Goal: Task Accomplishment & Management: Use online tool/utility

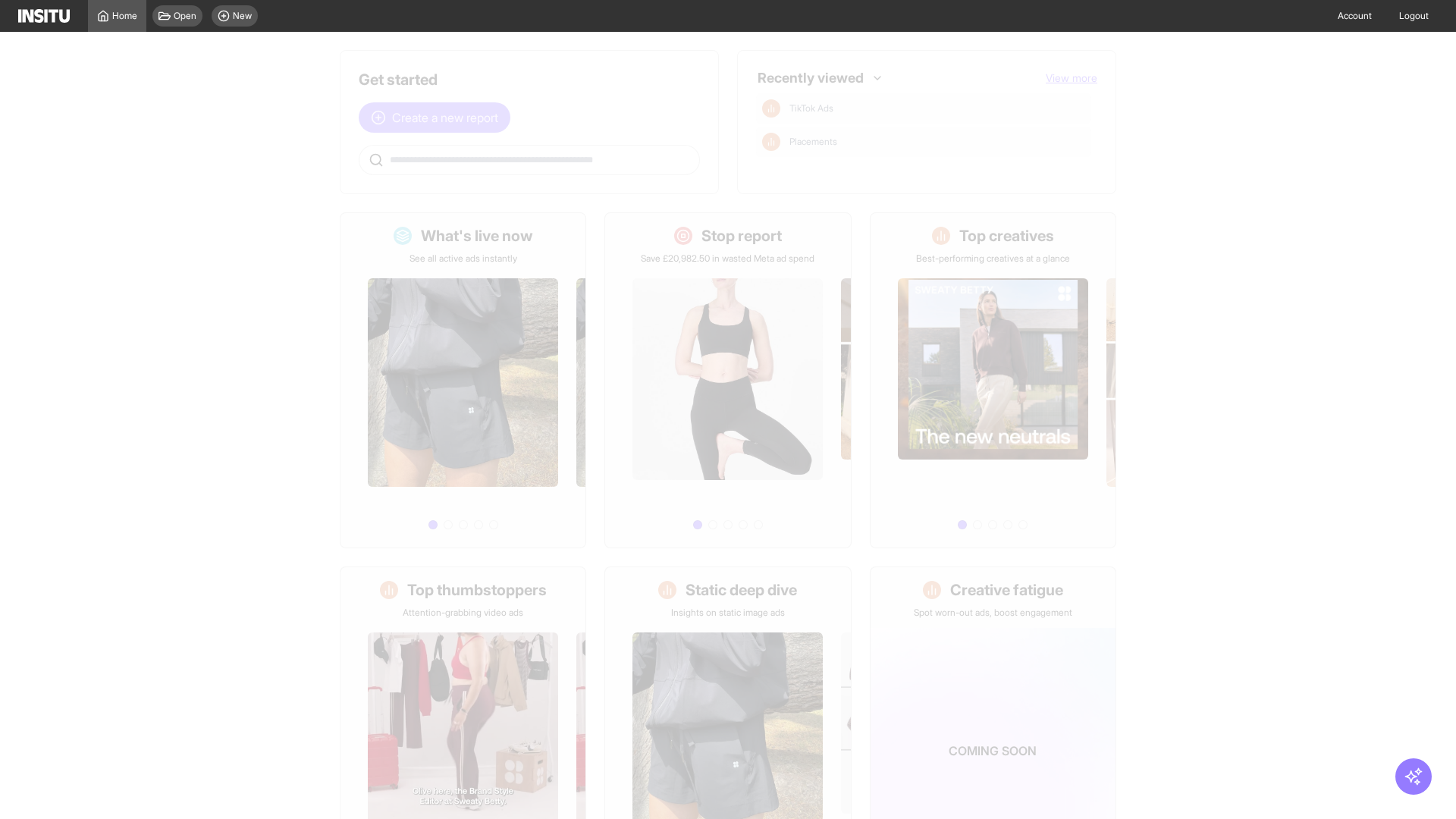
click at [438, 117] on span "Create a new report" at bounding box center [445, 117] width 106 height 18
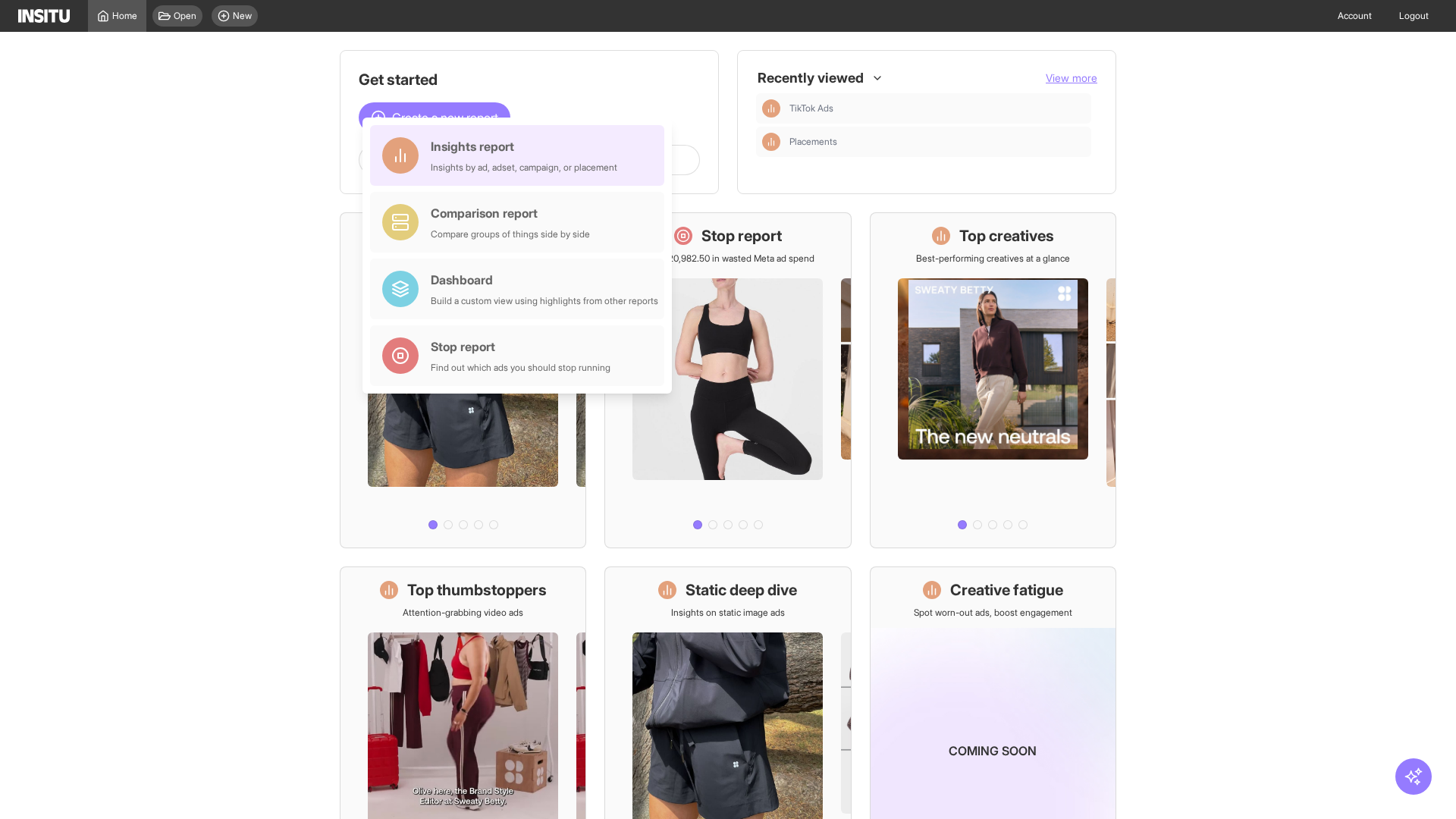
click at [521, 156] on div "Insights report Insights by ad, adset, campaign, or placement" at bounding box center [523, 155] width 186 height 36
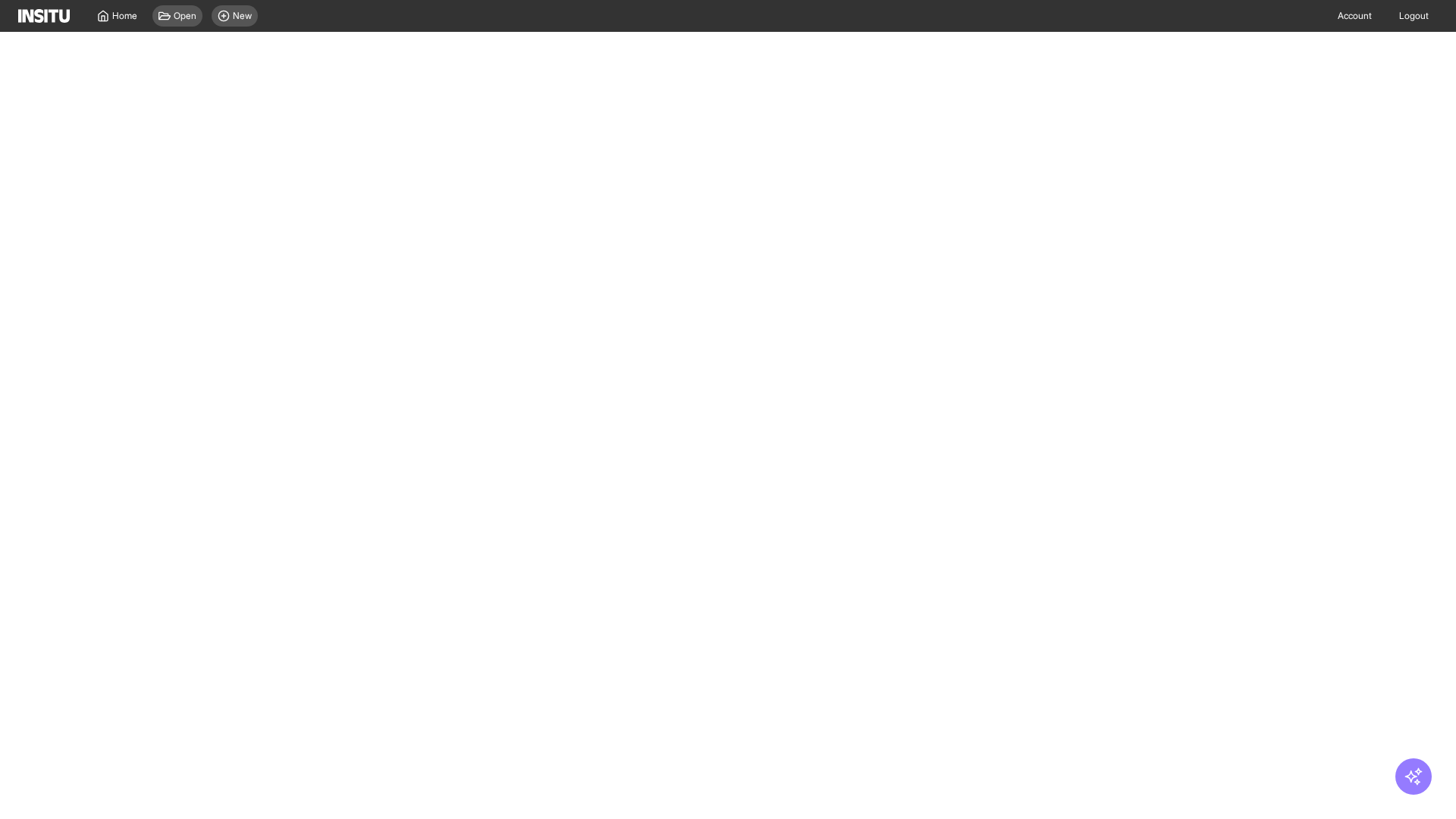
select select "**"
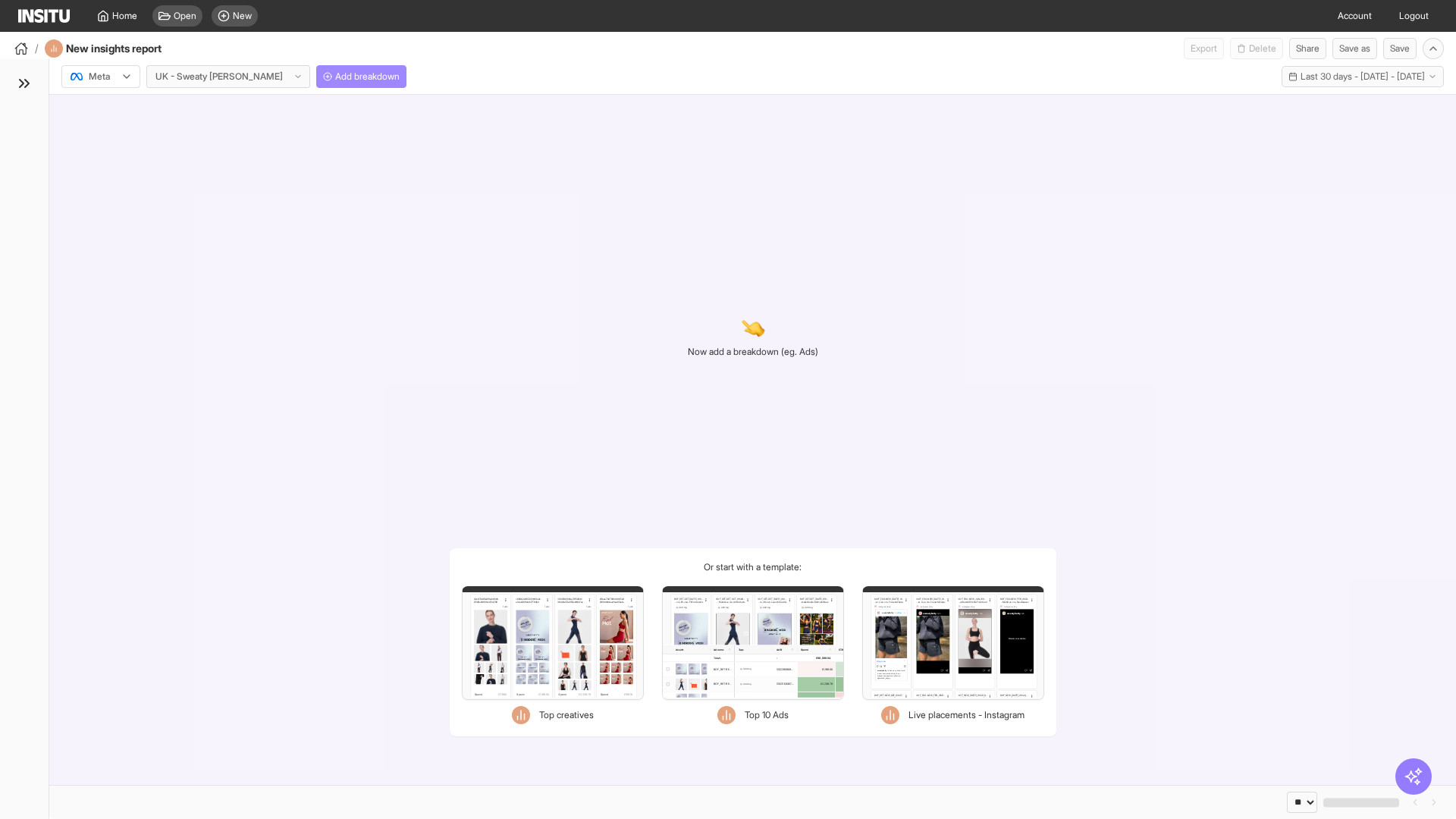
click at [335, 77] on span "Add breakdown" at bounding box center [366, 77] width 64 height 12
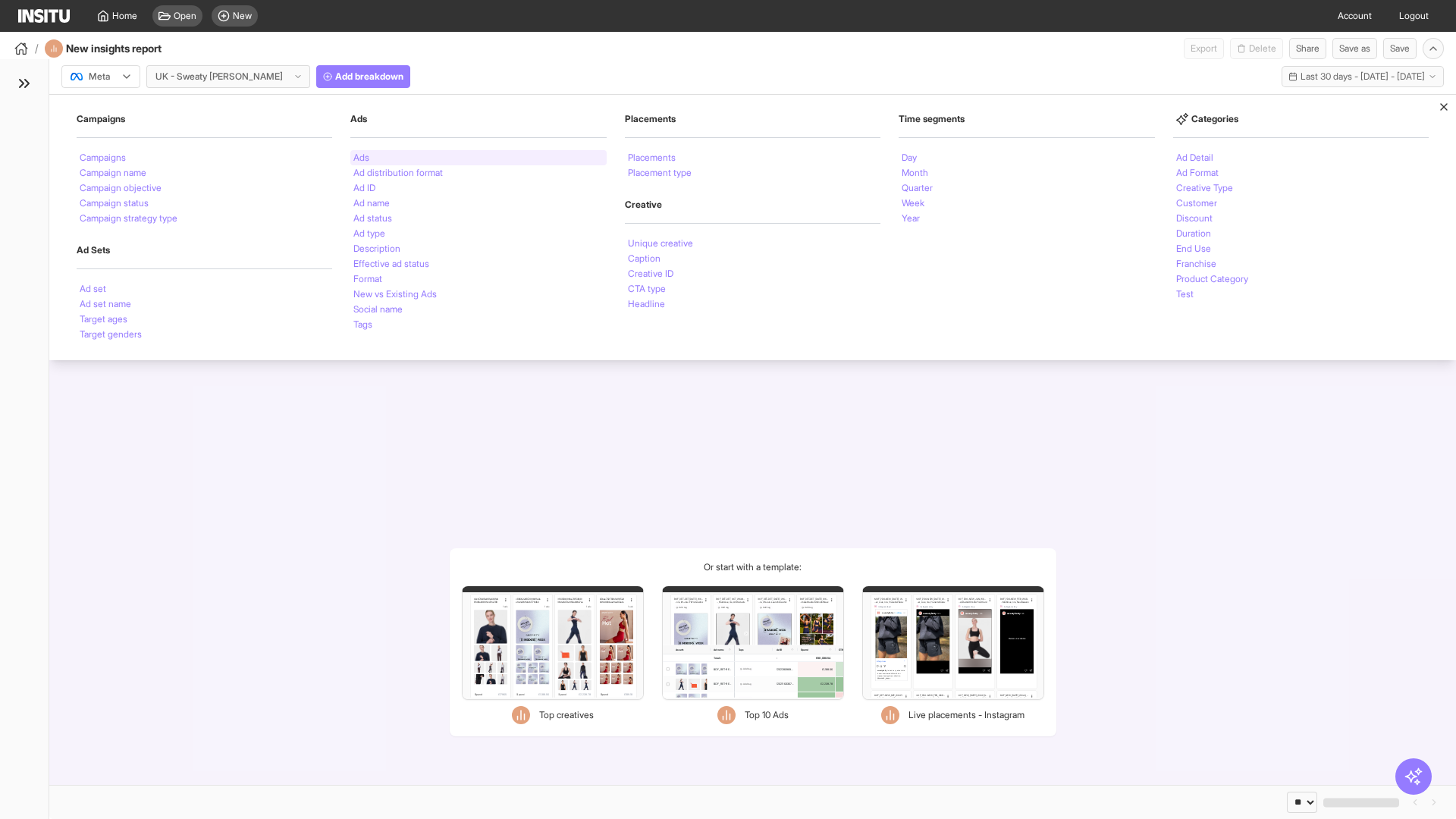
click at [361, 158] on li "Ads" at bounding box center [362, 158] width 16 height 9
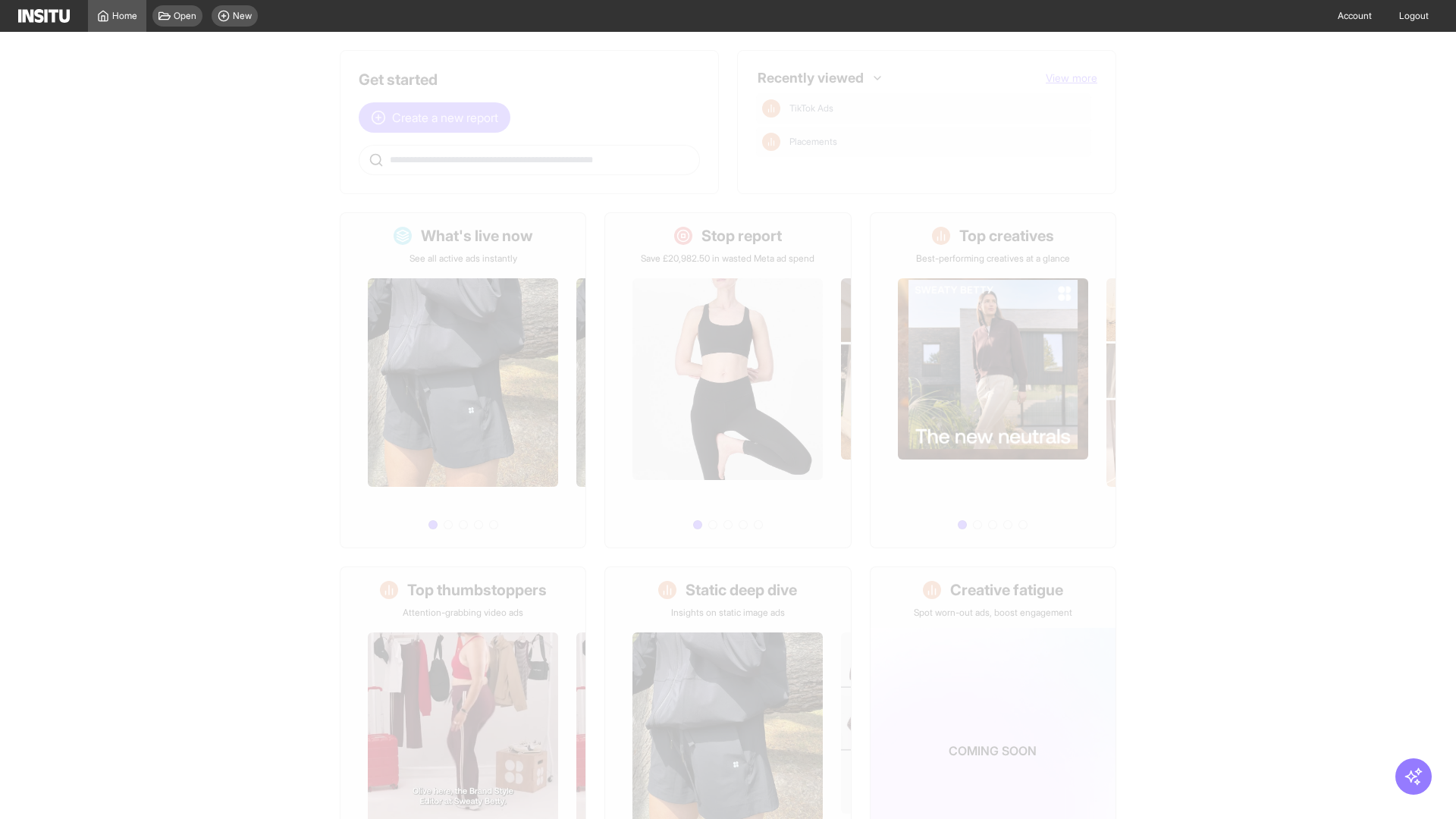
click at [438, 117] on span "Create a new report" at bounding box center [445, 117] width 106 height 18
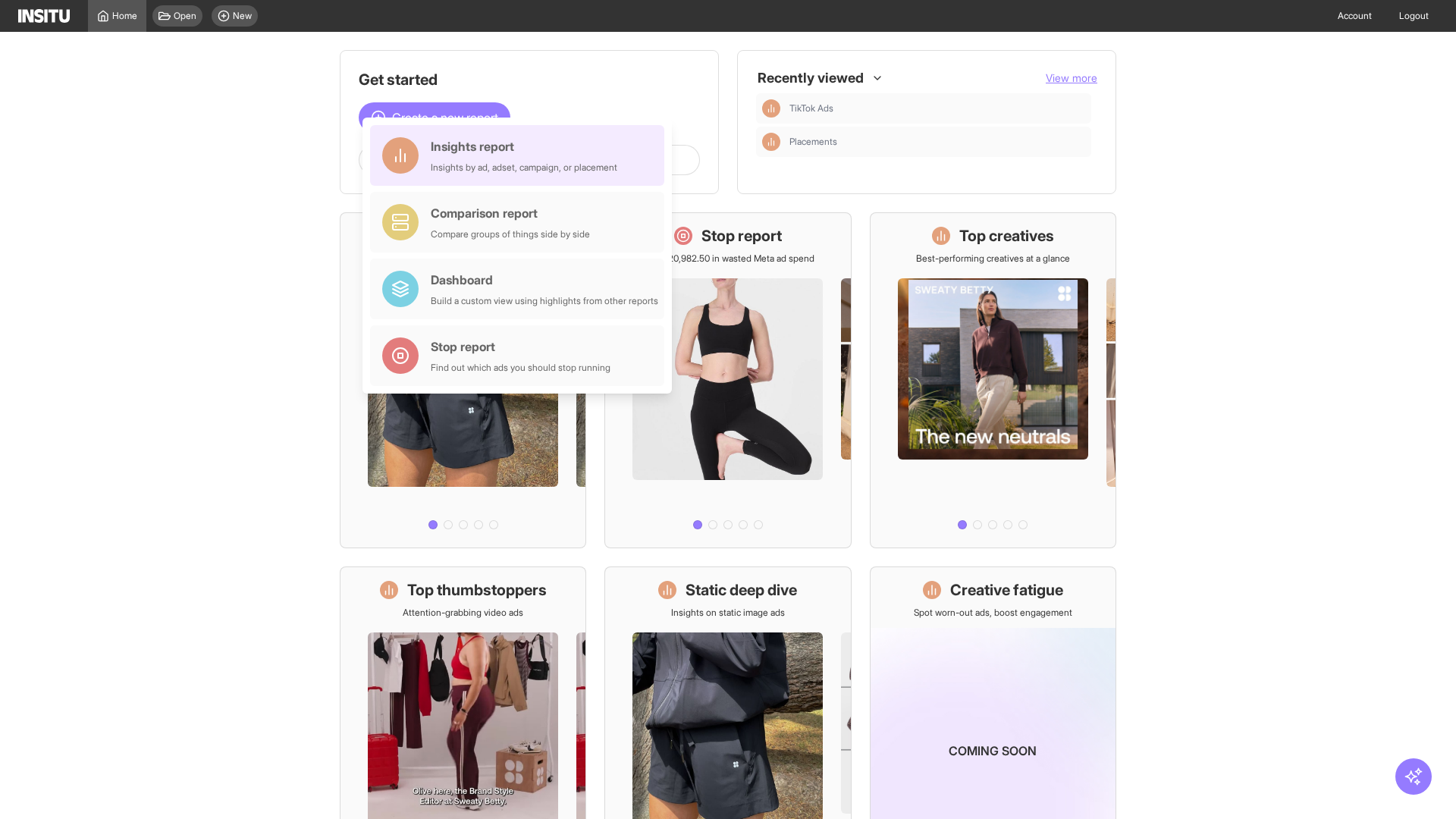
click at [521, 156] on div "Insights report Insights by ad, adset, campaign, or placement" at bounding box center [523, 155] width 186 height 36
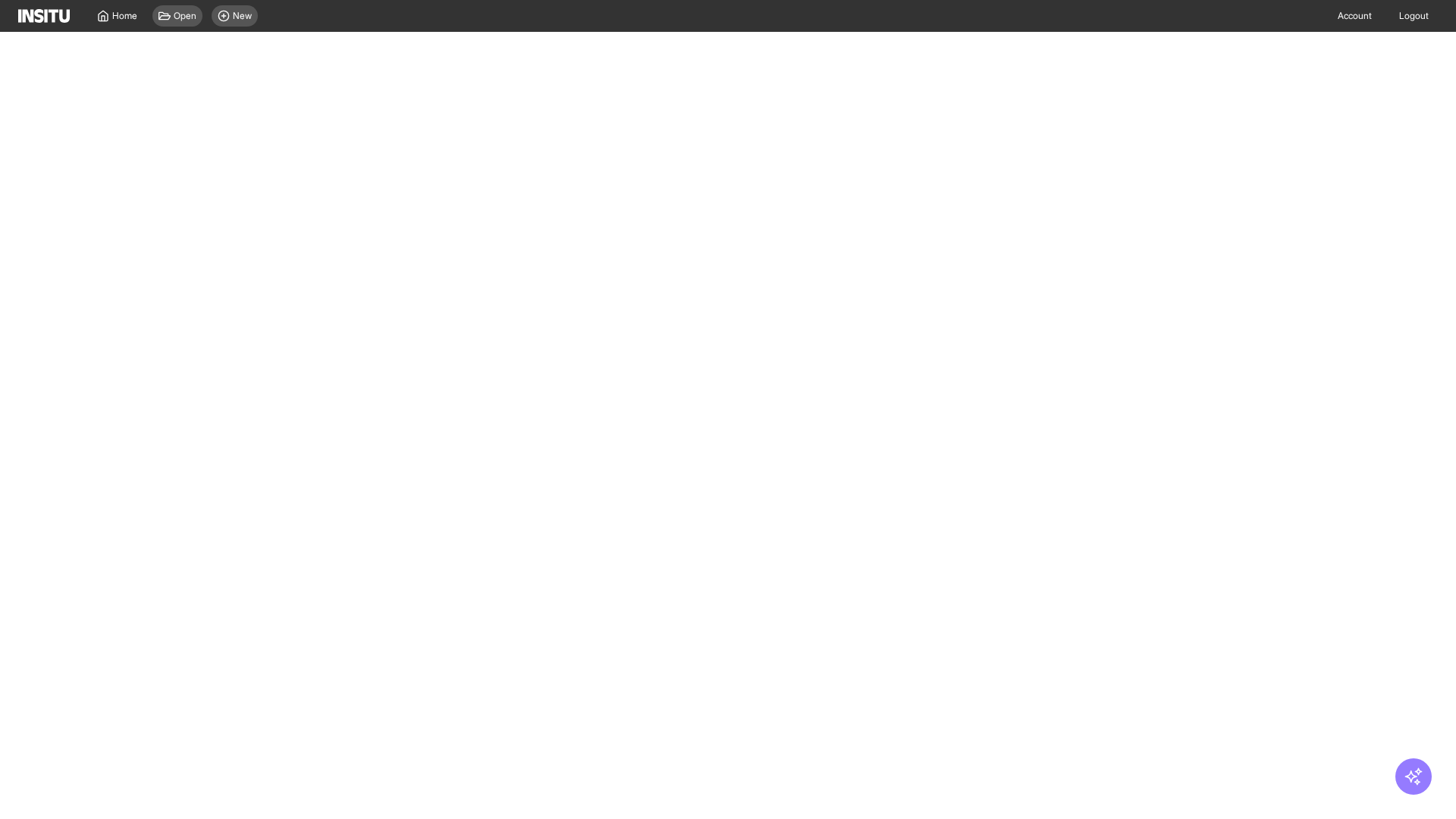
select select "**"
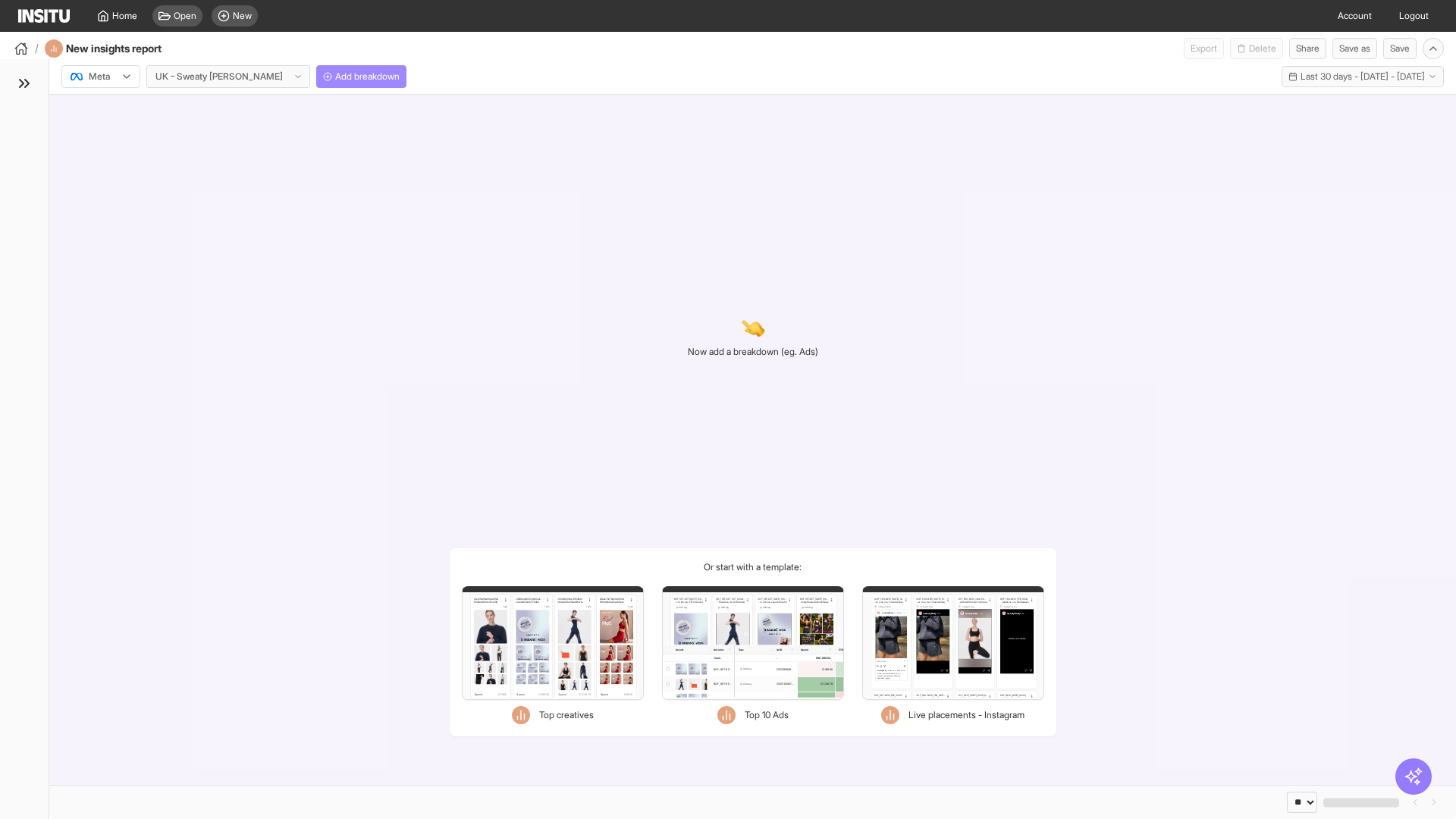
click at [335, 77] on span "Add breakdown" at bounding box center [366, 77] width 64 height 12
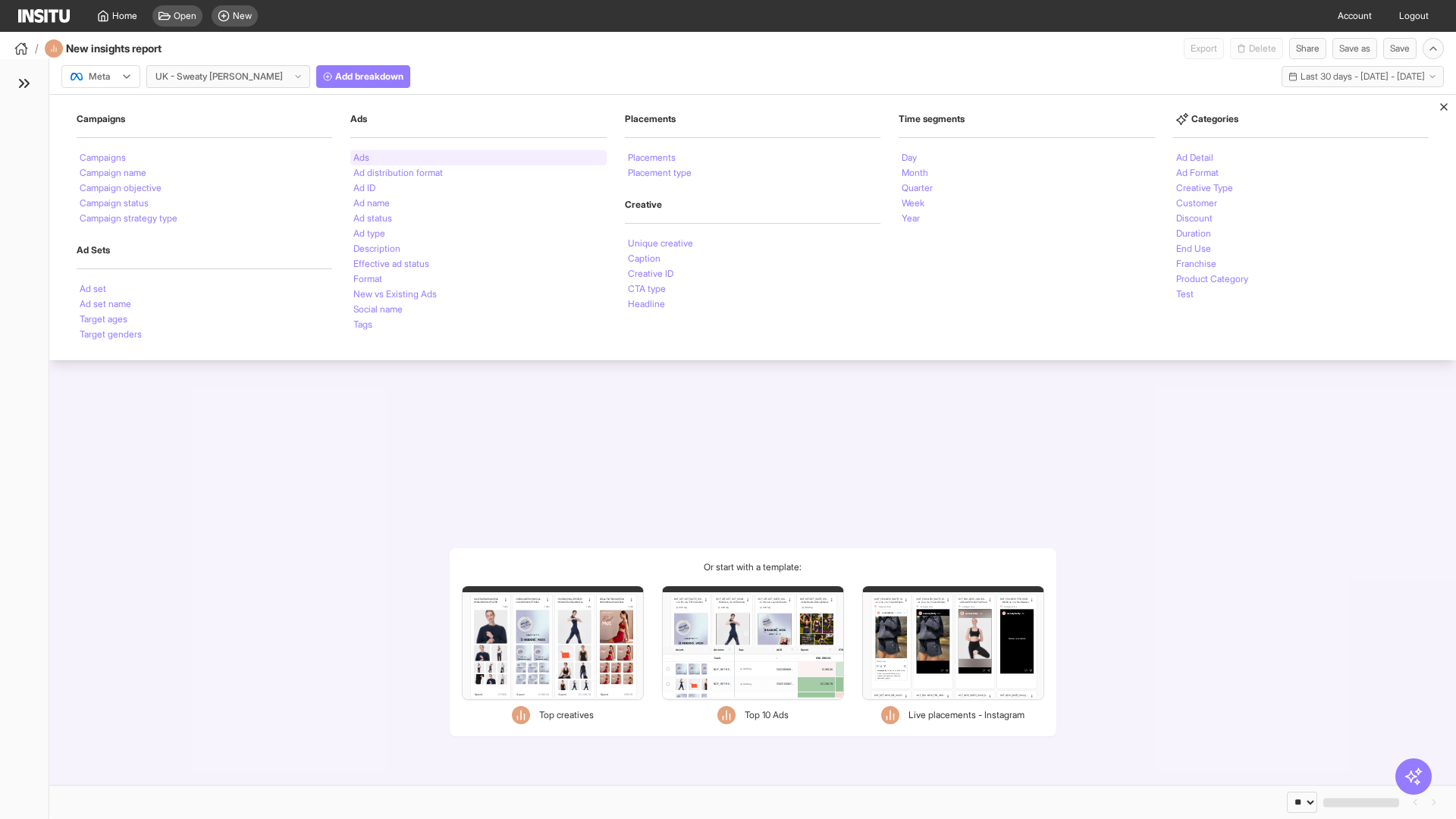
click at [361, 158] on li "Ads" at bounding box center [362, 158] width 16 height 9
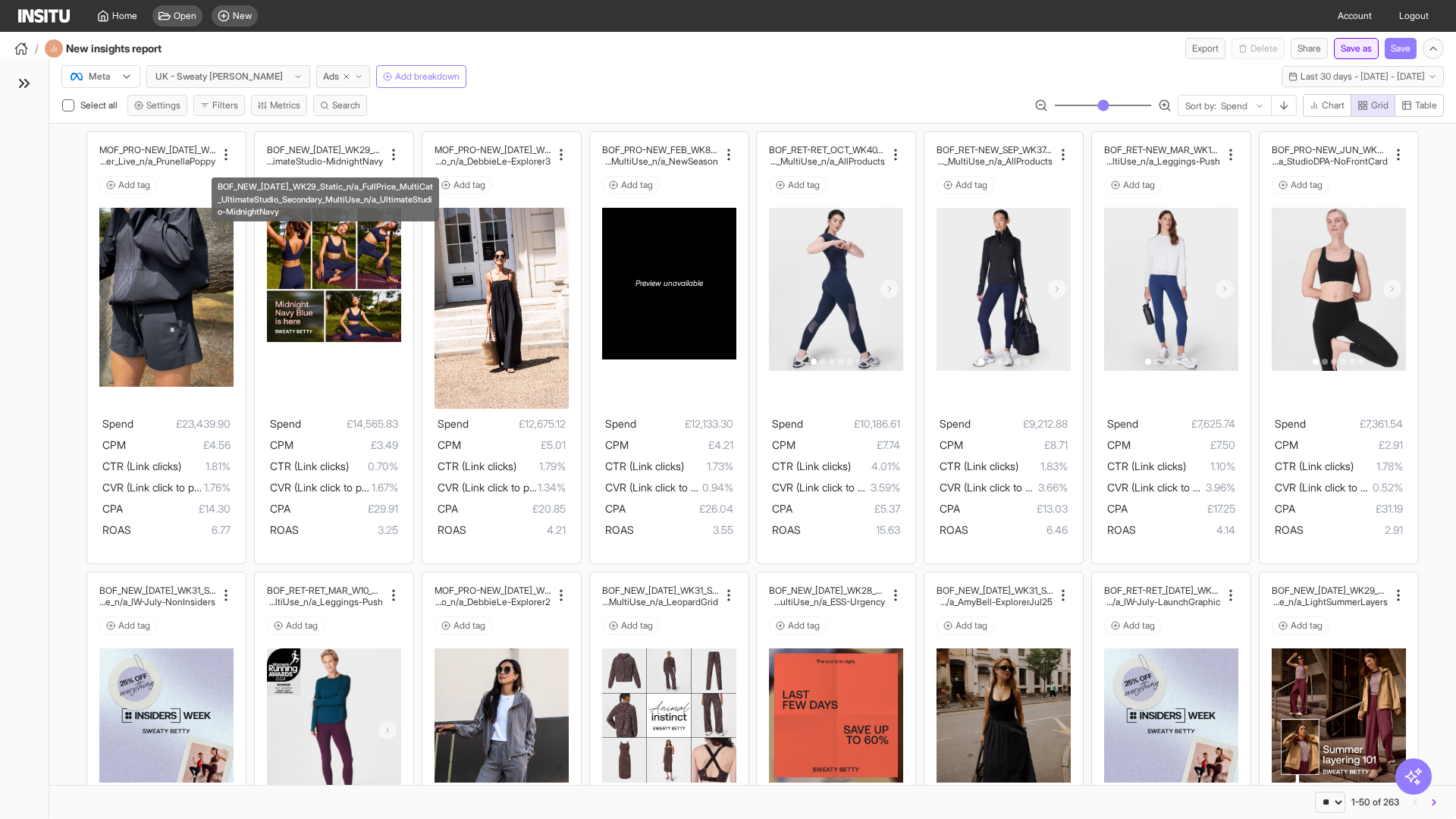
click at [1353, 48] on button "Save as" at bounding box center [1356, 48] width 44 height 22
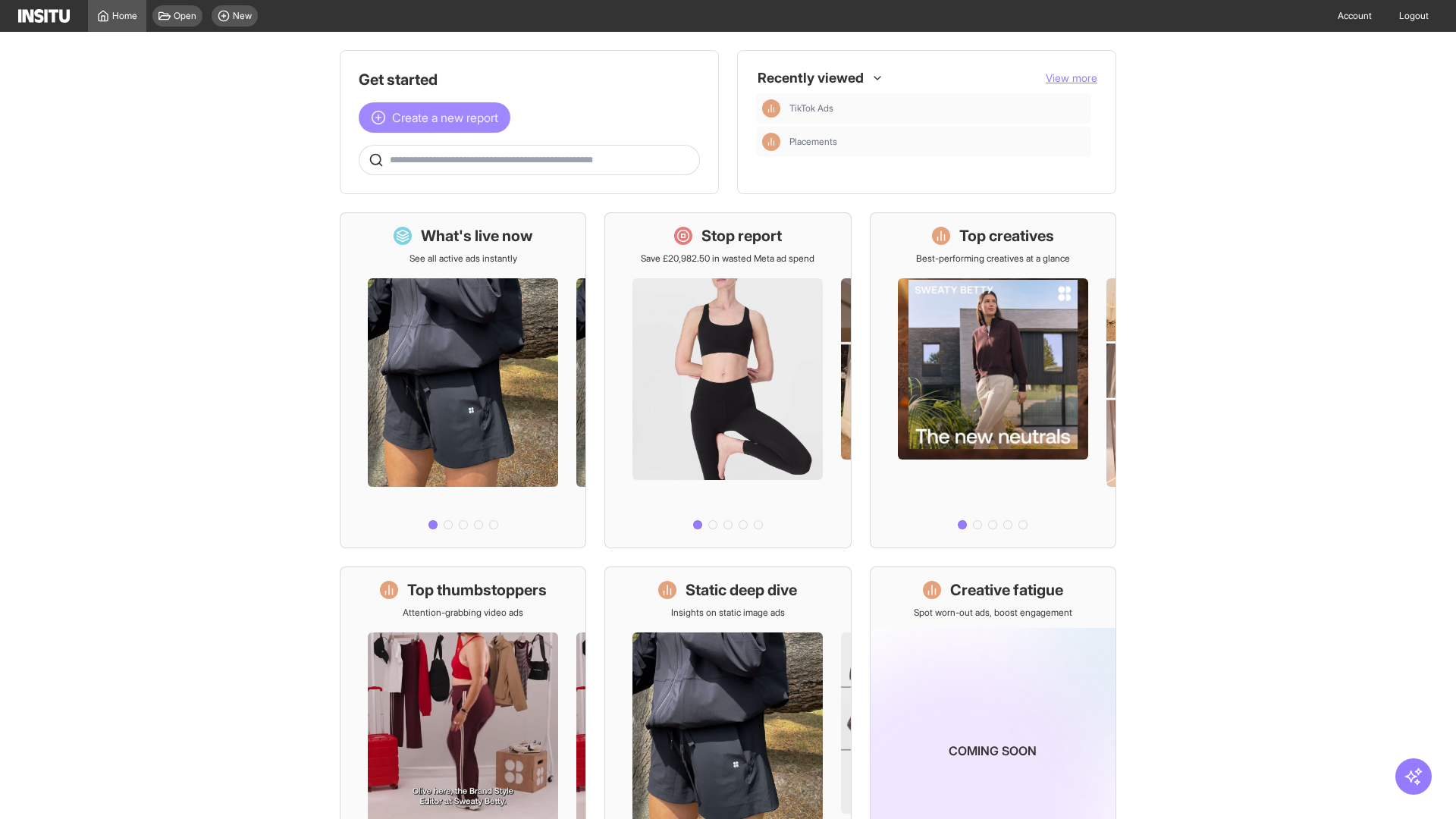
click at [438, 117] on span "Create a new report" at bounding box center [445, 117] width 106 height 18
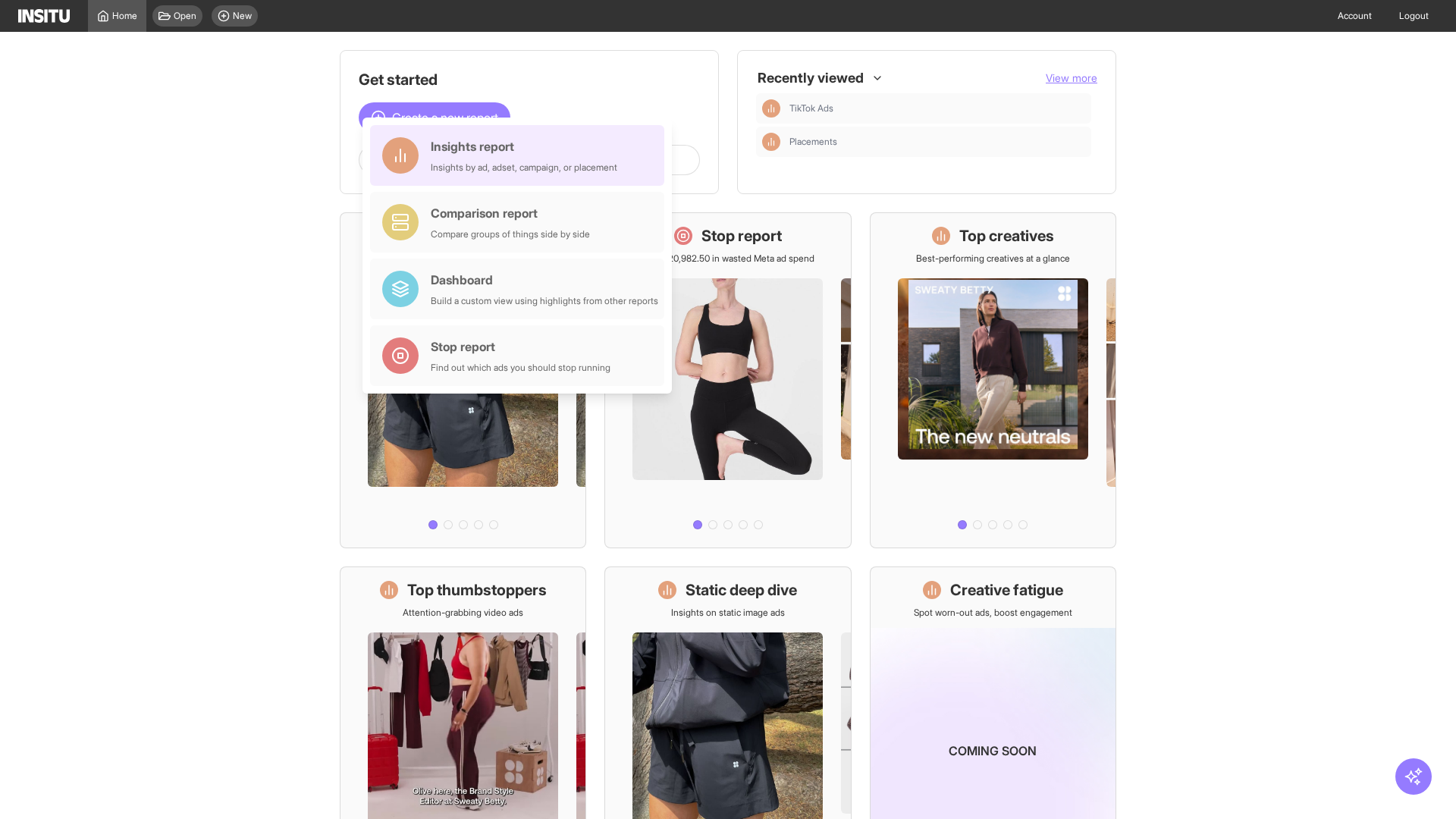
click at [521, 156] on div "Insights report Insights by ad, adset, campaign, or placement" at bounding box center [523, 155] width 186 height 36
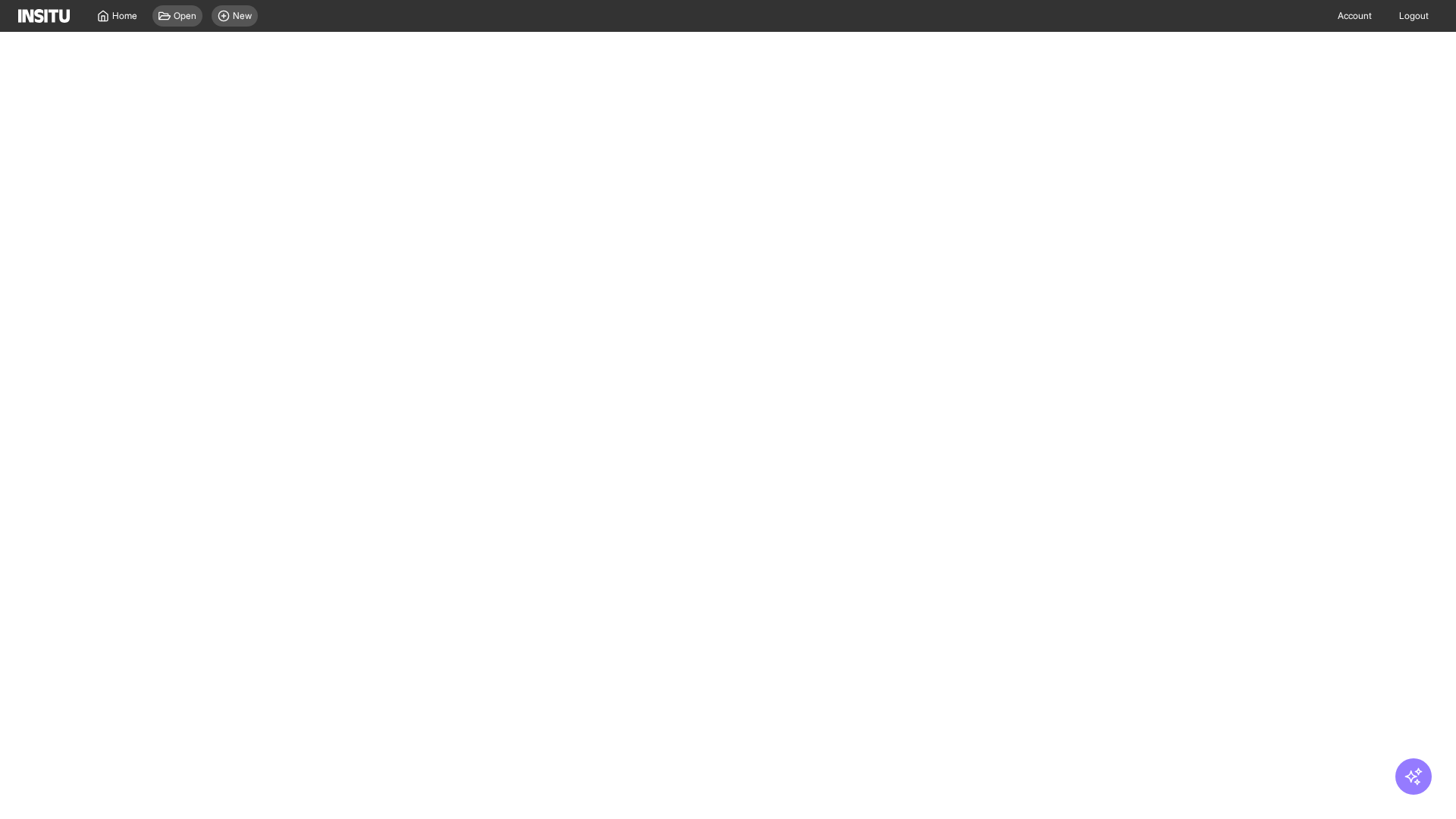
select select "**"
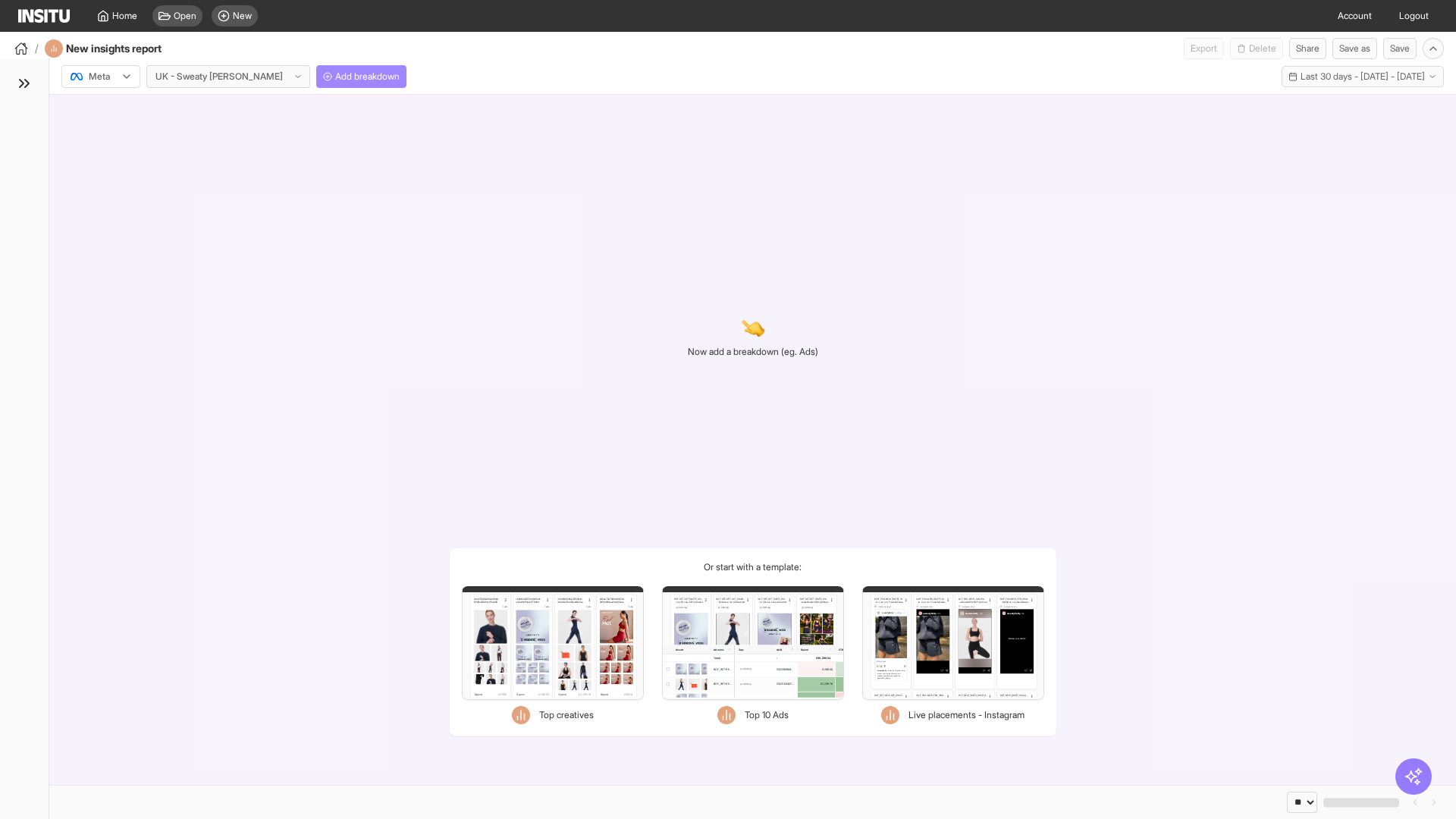
click at [335, 77] on span "Add breakdown" at bounding box center [366, 77] width 64 height 12
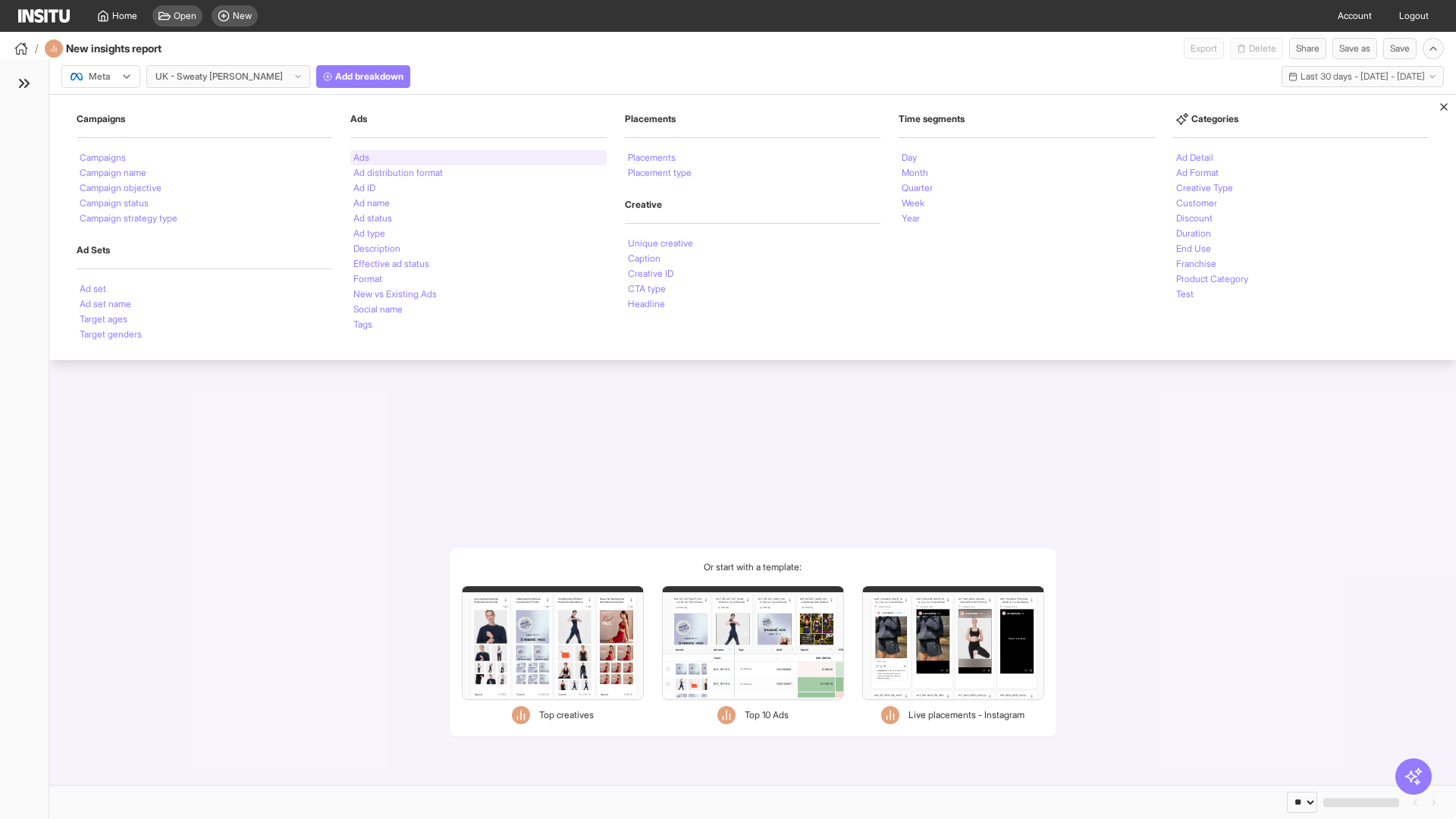
click at [361, 158] on li "Ads" at bounding box center [362, 158] width 16 height 9
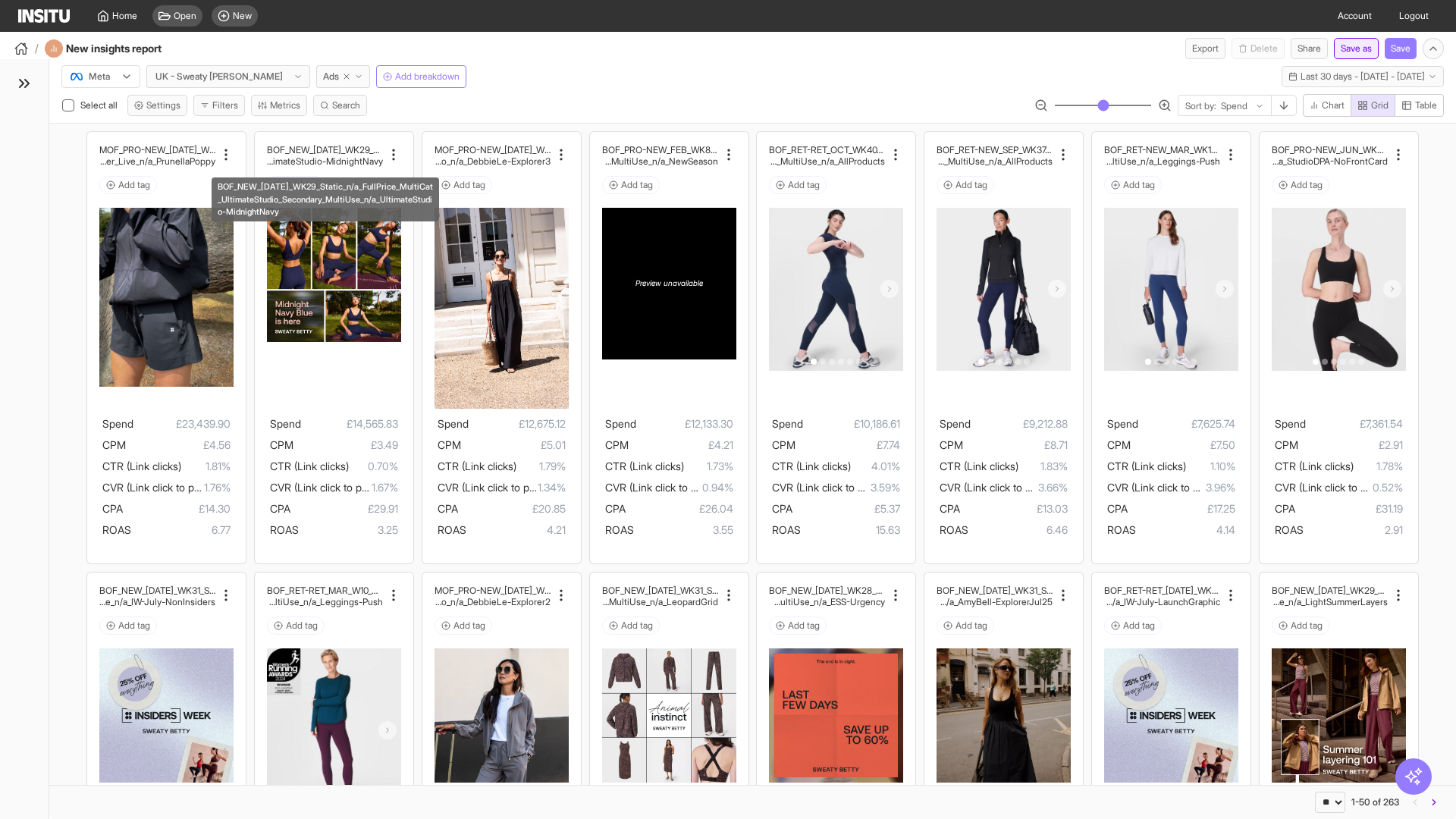
click at [1353, 48] on button "Save as" at bounding box center [1356, 48] width 44 height 22
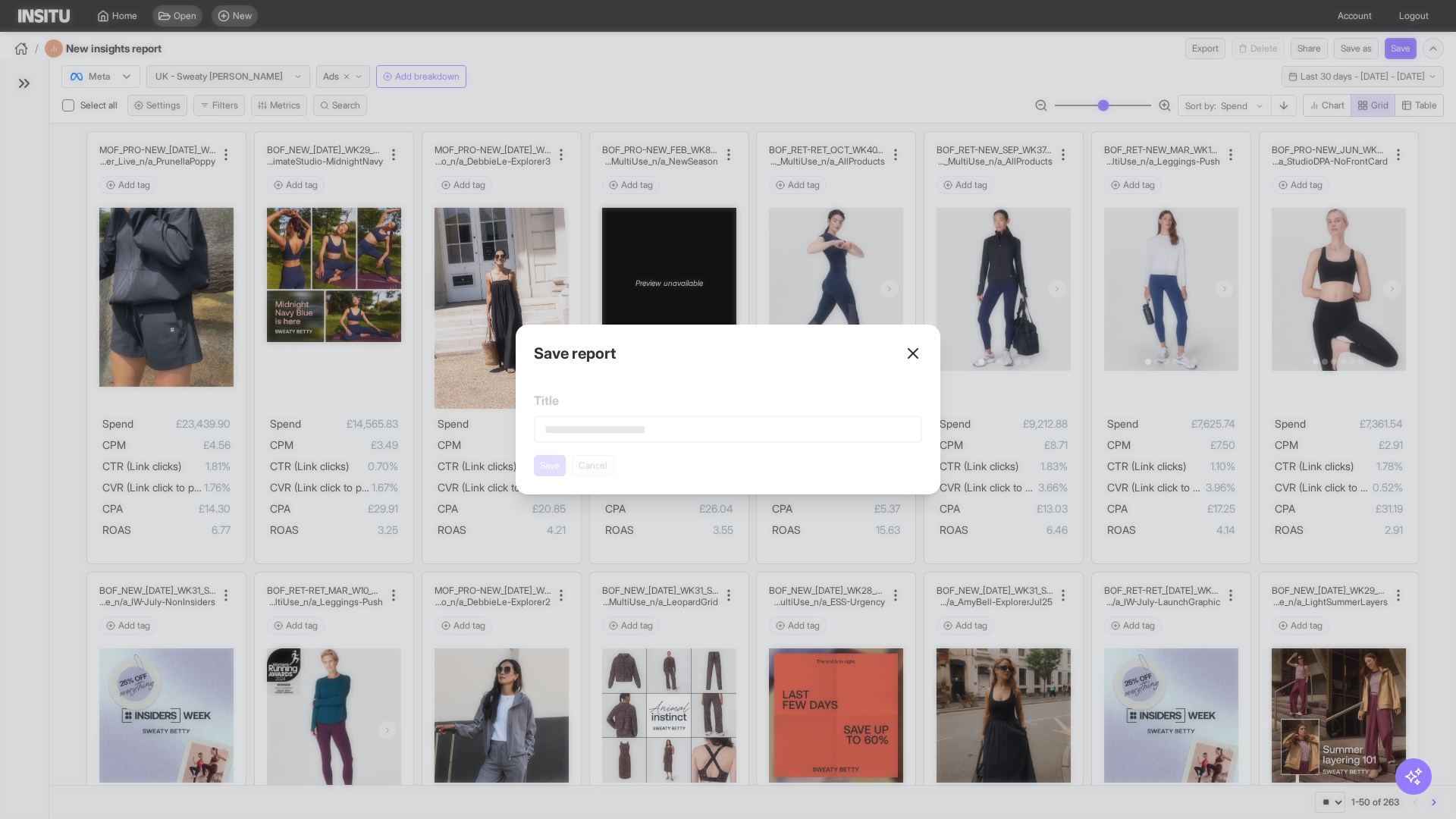
click at [913, 354] on line at bounding box center [912, 353] width 9 height 9
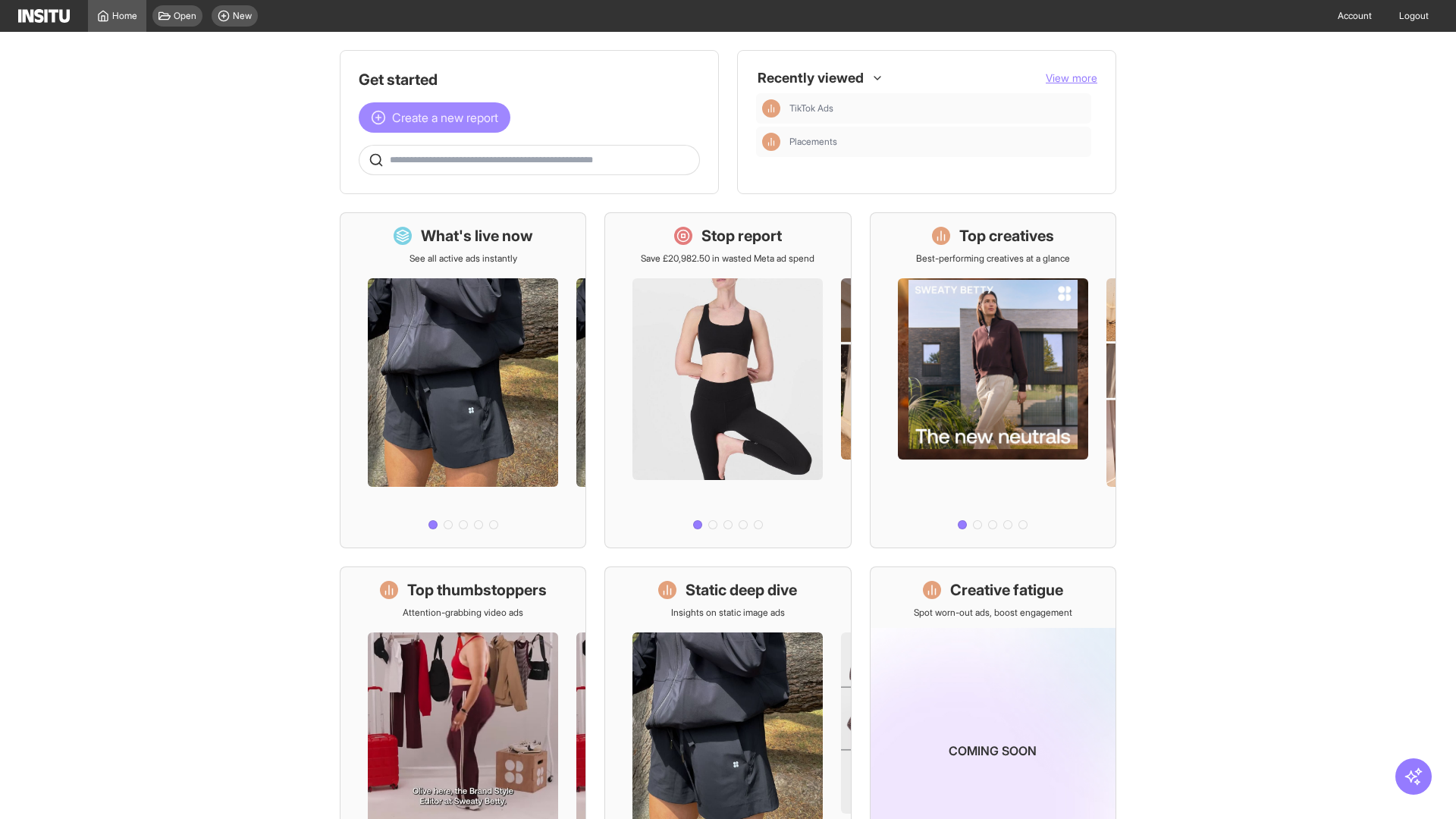
click at [438, 117] on span "Create a new report" at bounding box center [445, 117] width 106 height 18
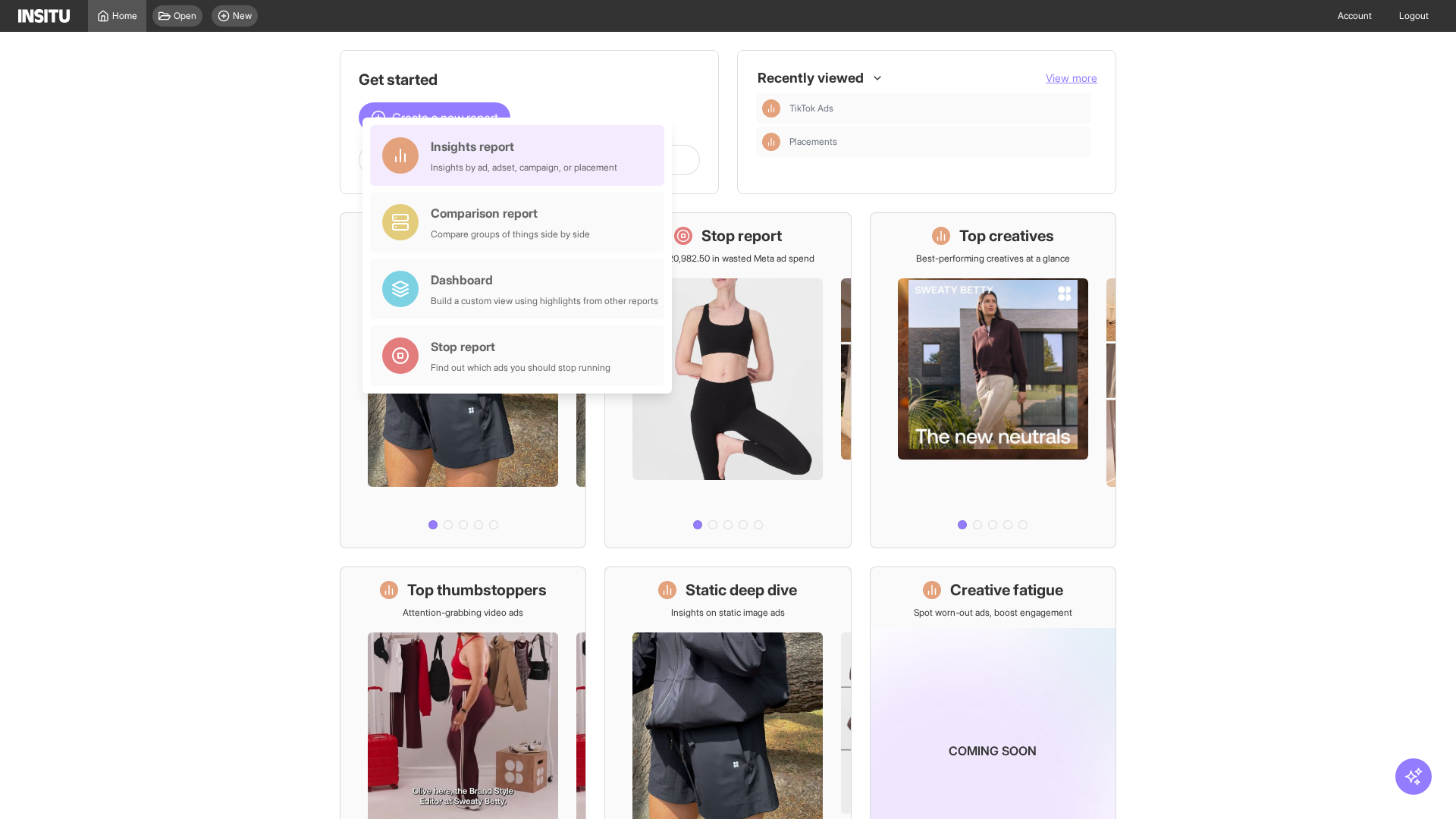
click at [521, 156] on div "Insights report Insights by ad, adset, campaign, or placement" at bounding box center [523, 155] width 186 height 36
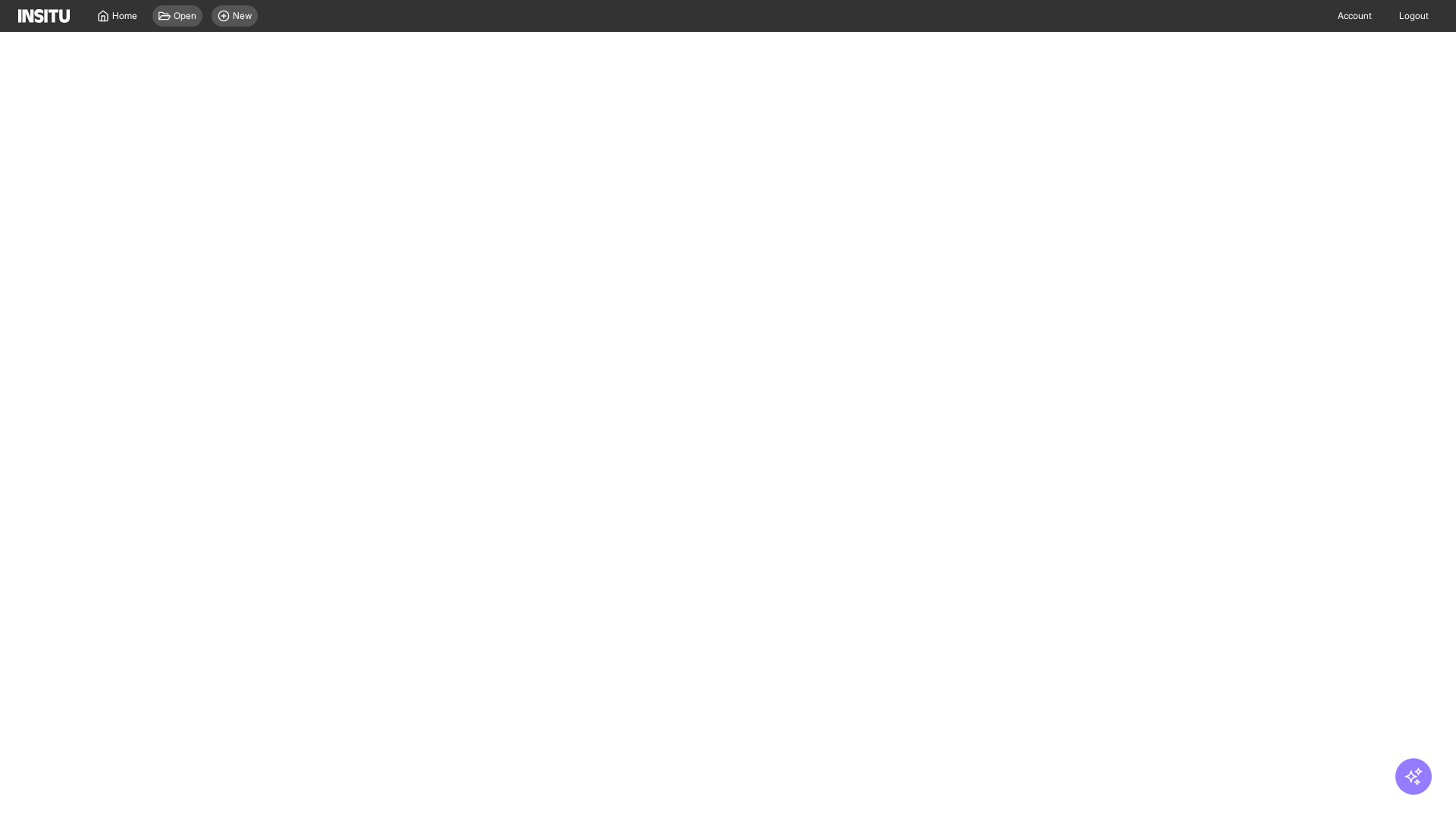
select select "**"
